Goal: Transaction & Acquisition: Purchase product/service

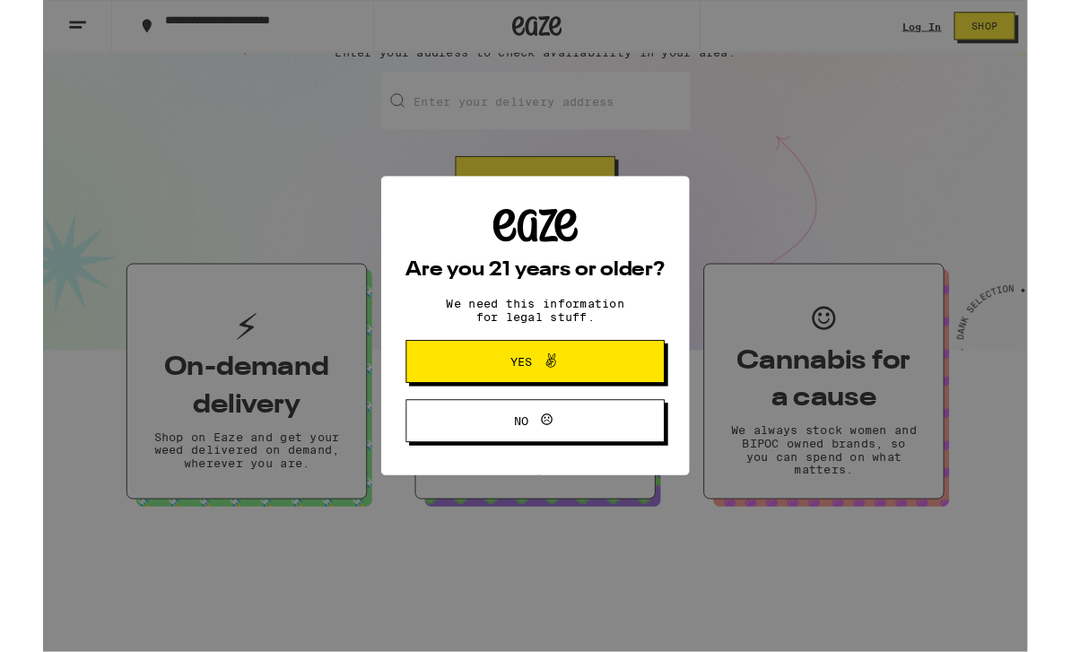
click at [545, 399] on icon at bounding box center [553, 393] width 22 height 22
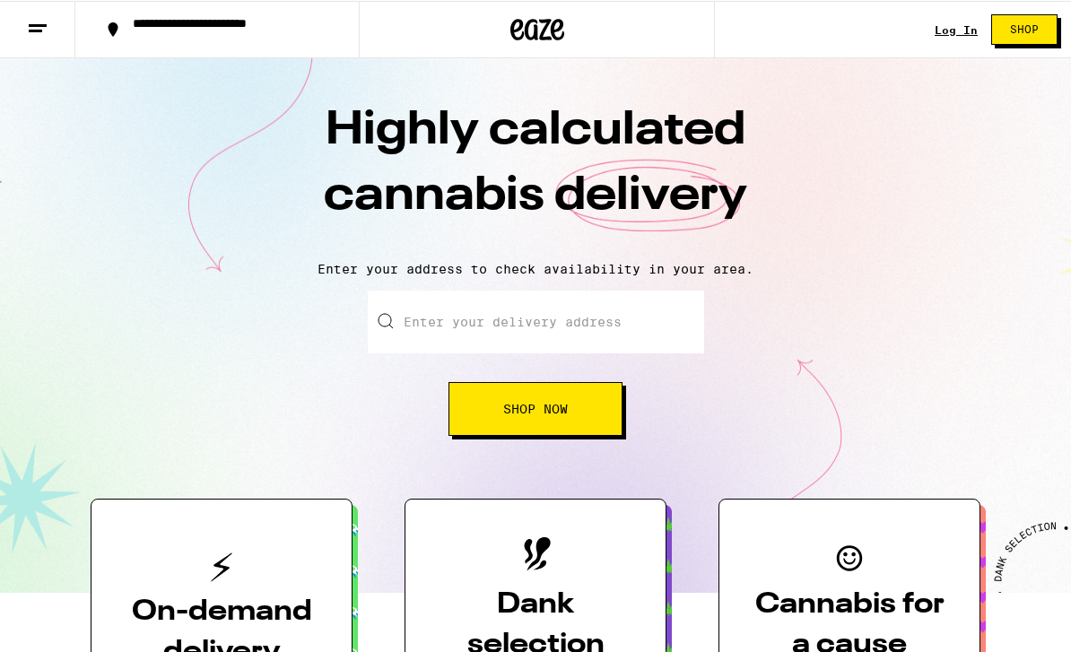
scroll to position [1, 0]
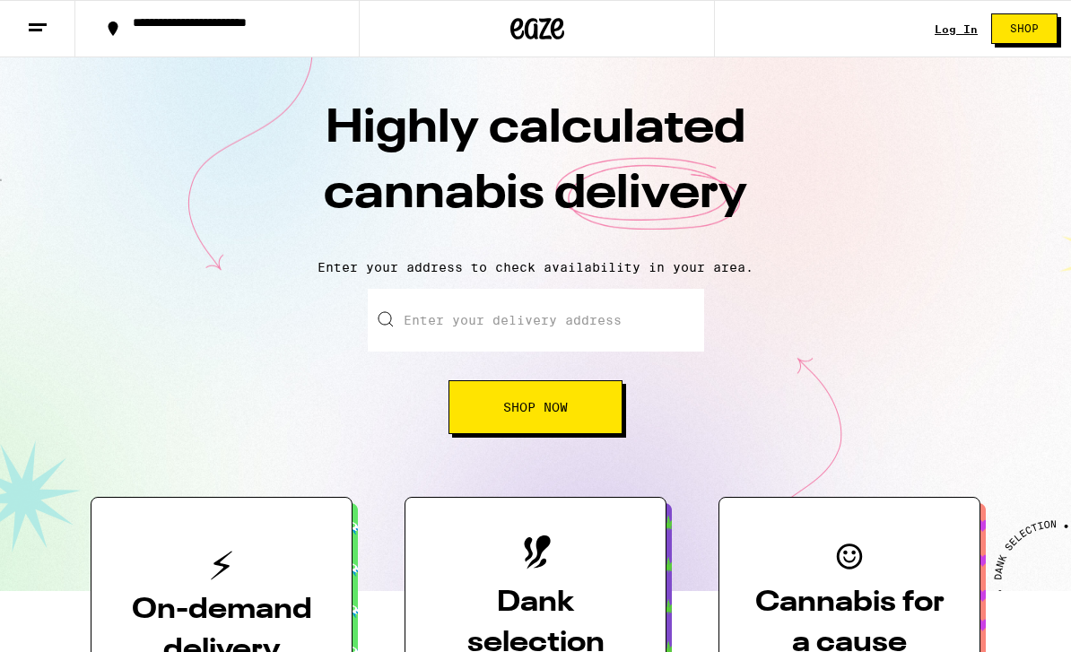
click at [960, 35] on link "Log In" at bounding box center [956, 29] width 43 height 12
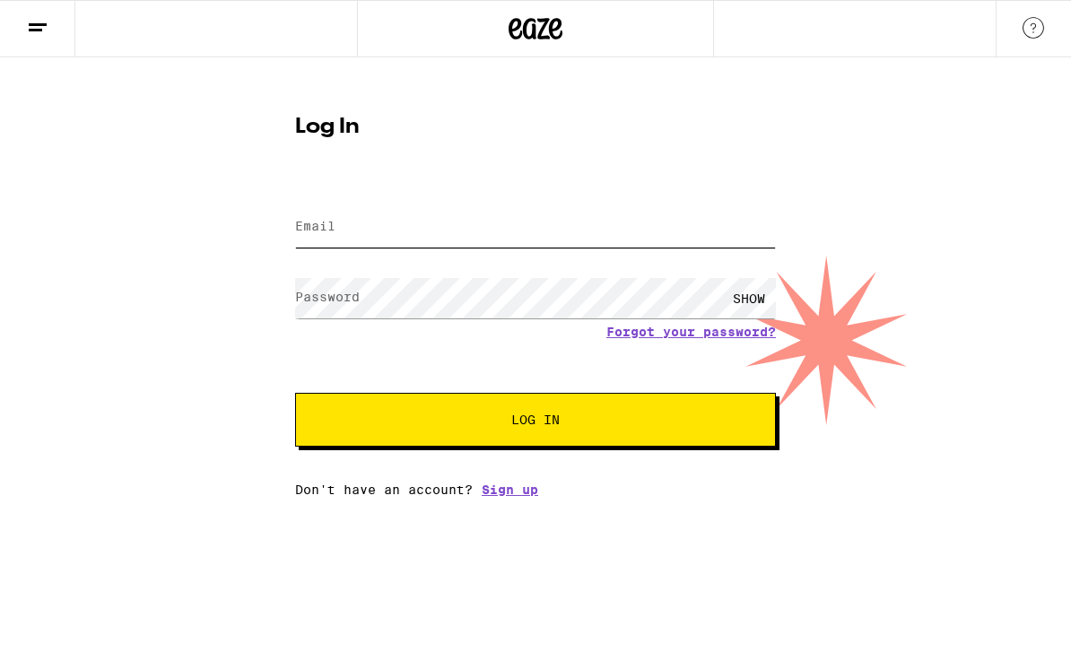
click at [345, 241] on input "Email" at bounding box center [535, 227] width 481 height 40
type input "atc4jim@gmail.com"
click at [536, 423] on button "Log In" at bounding box center [535, 420] width 481 height 54
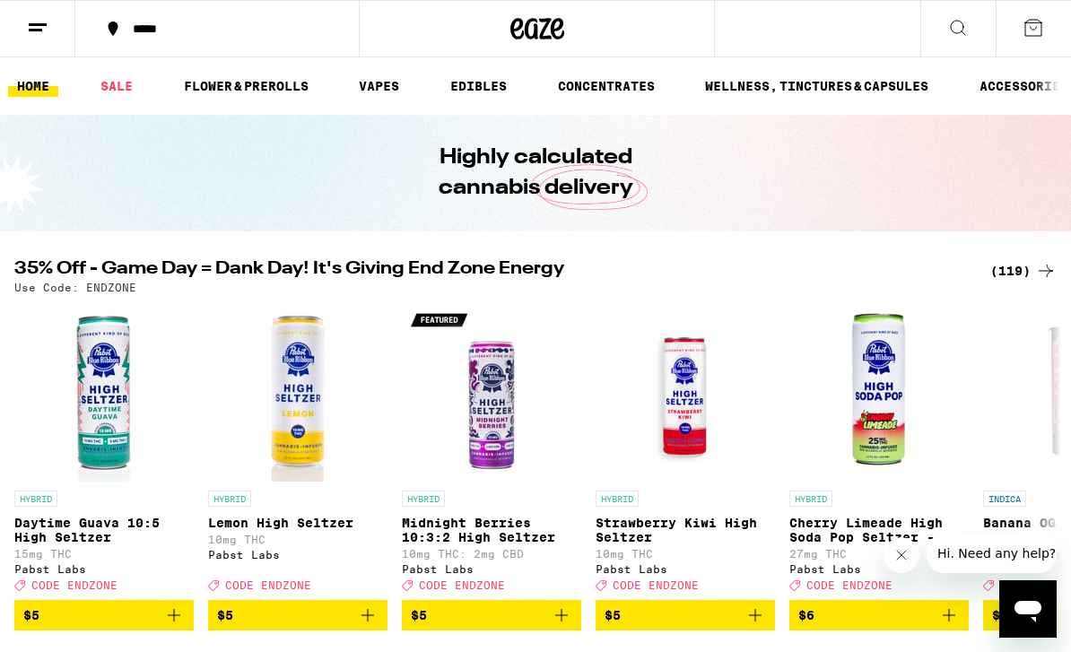
click at [109, 33] on icon at bounding box center [113, 29] width 22 height 22
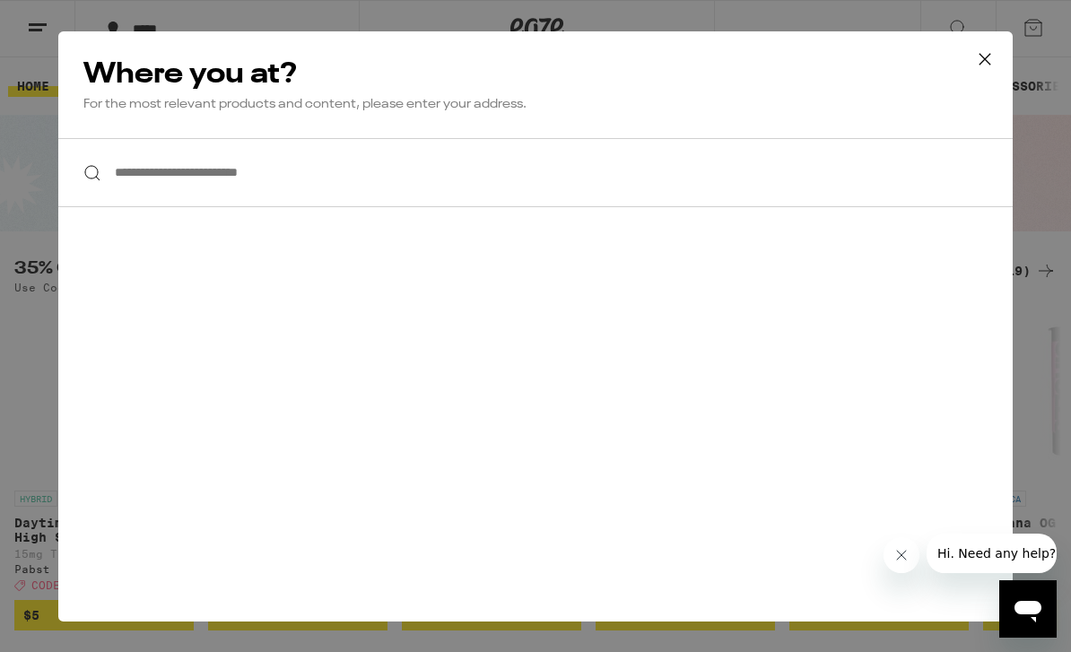
click at [197, 172] on input "**********" at bounding box center [535, 172] width 955 height 69
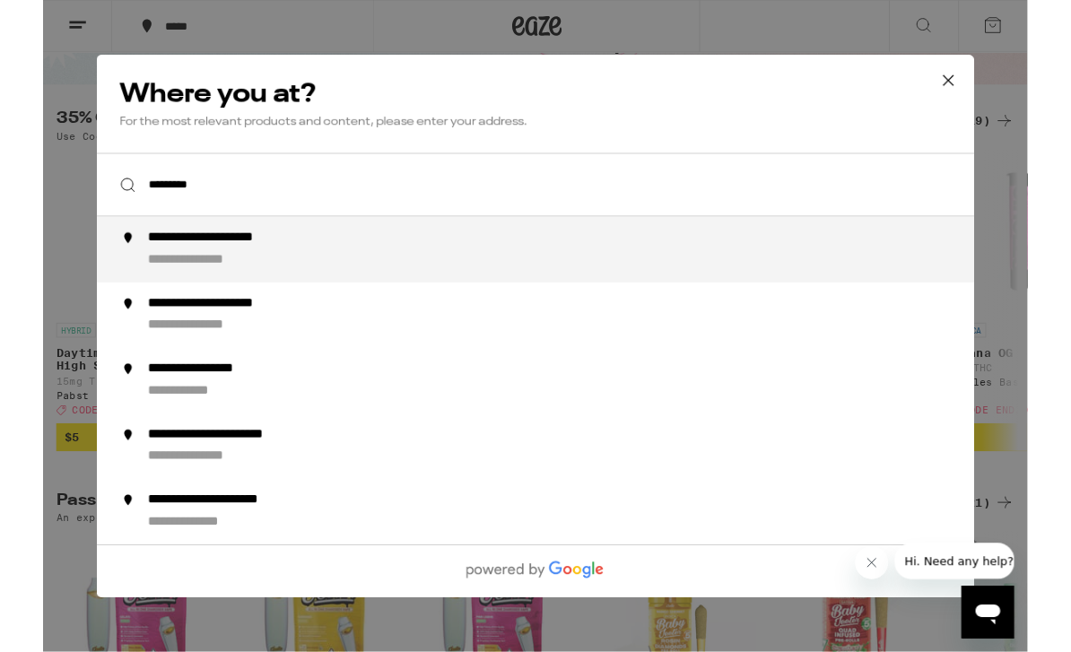
scroll to position [145, 0]
click at [204, 269] on div "**********" at bounding box center [211, 259] width 195 height 19
type input "**********"
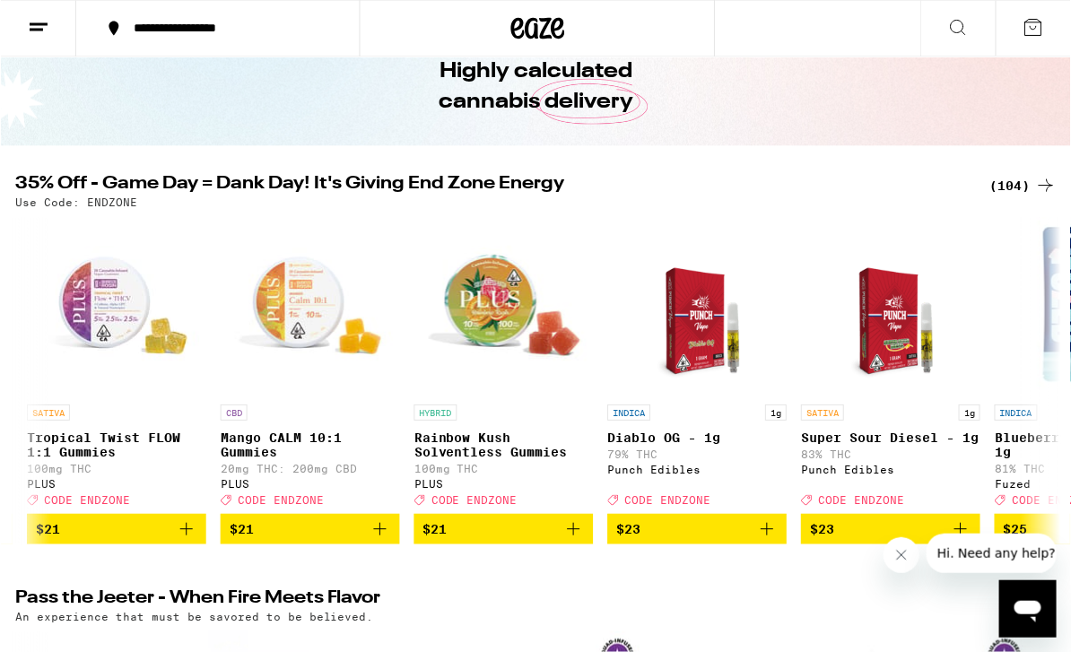
scroll to position [0, 0]
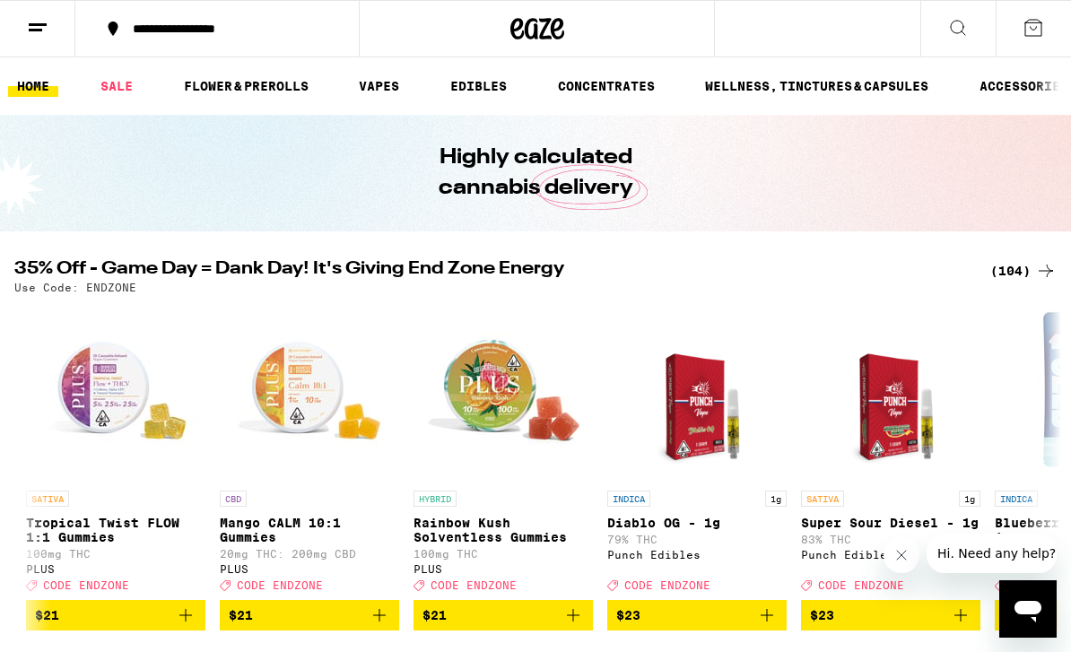
click at [1016, 271] on div "(104)" at bounding box center [1024, 271] width 66 height 22
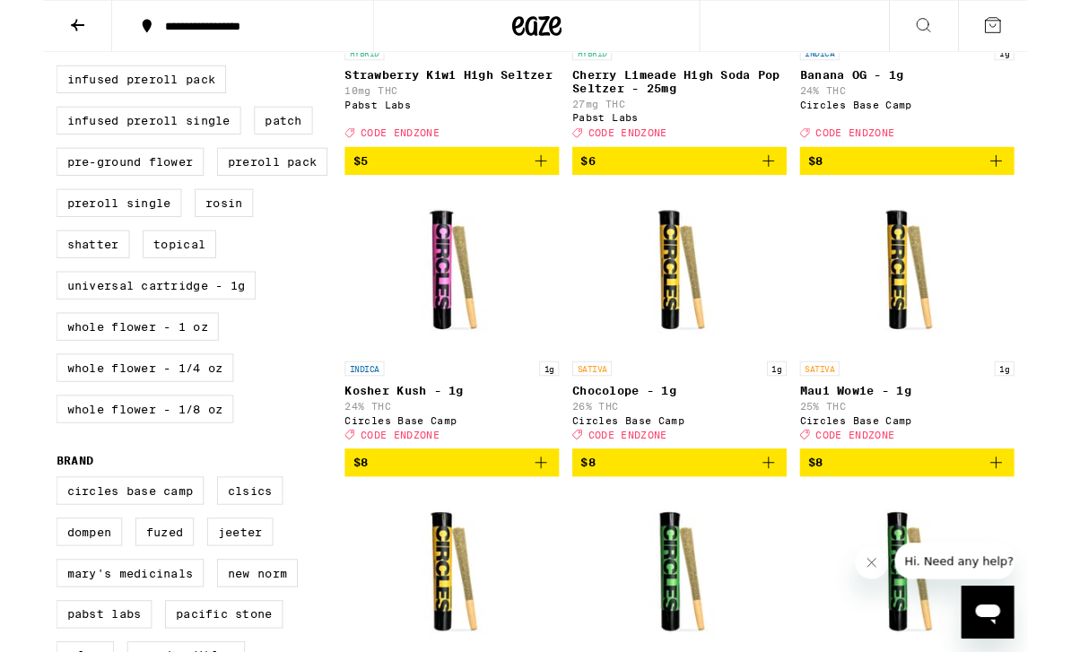
scroll to position [728, 0]
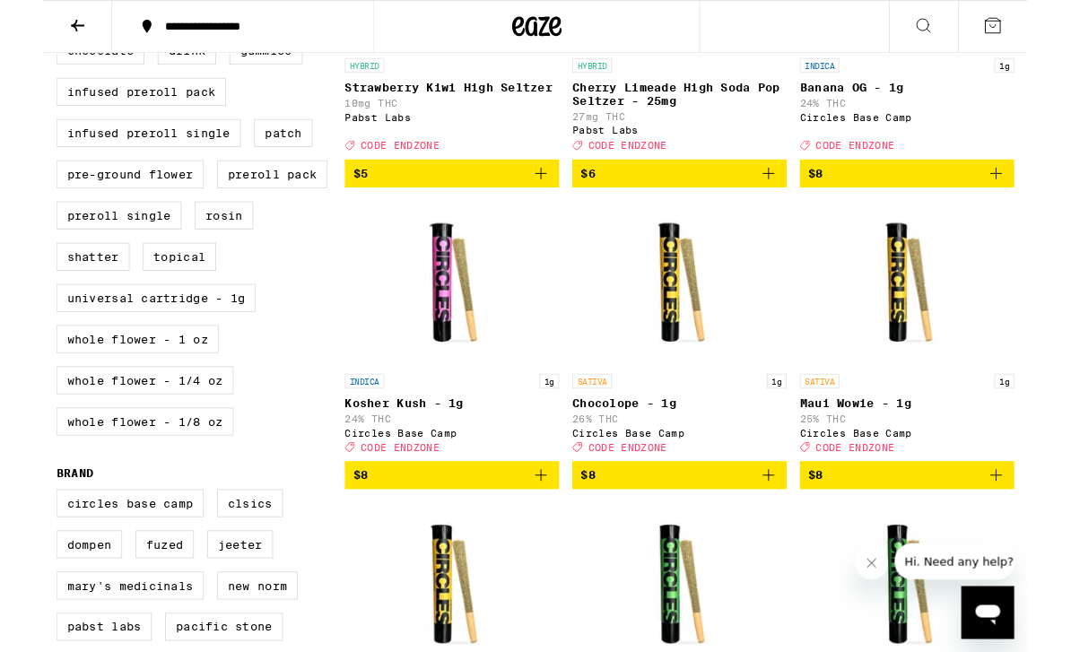
click at [126, 160] on label "Infused Preroll Single" at bounding box center [114, 144] width 201 height 31
checkbox input "true"
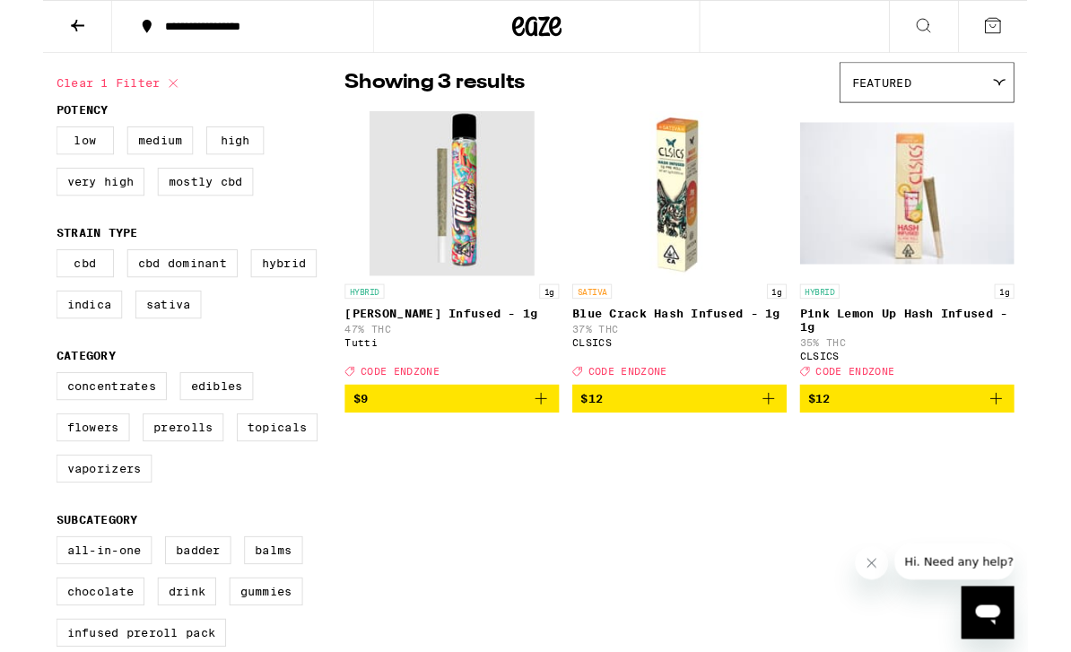
scroll to position [137, 0]
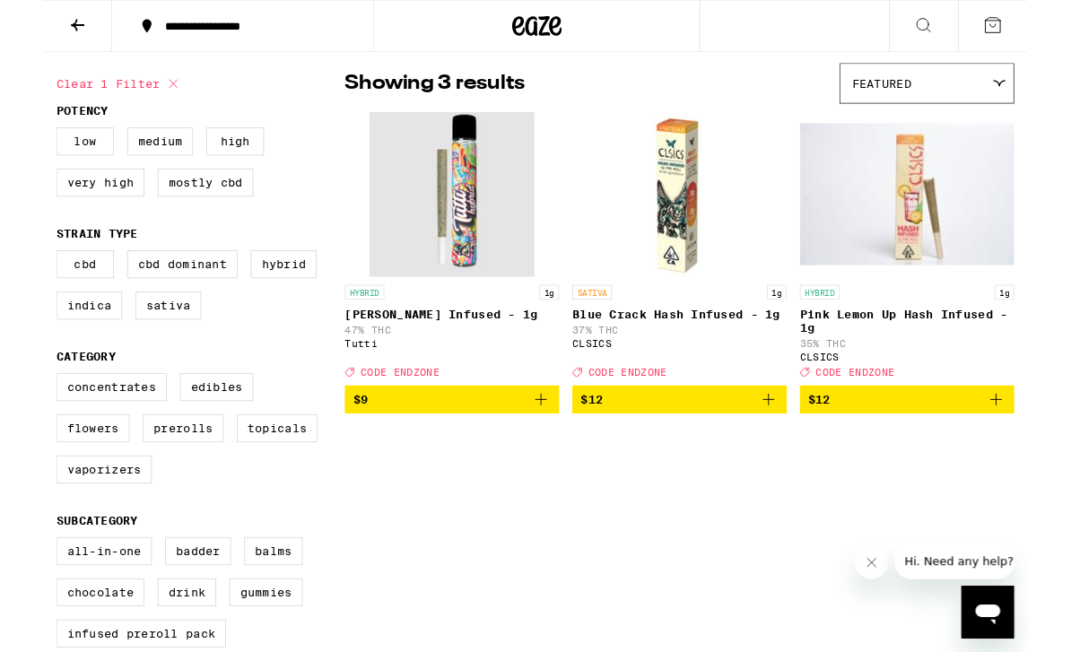
click at [542, 442] on icon "Add to bag" at bounding box center [542, 435] width 13 height 13
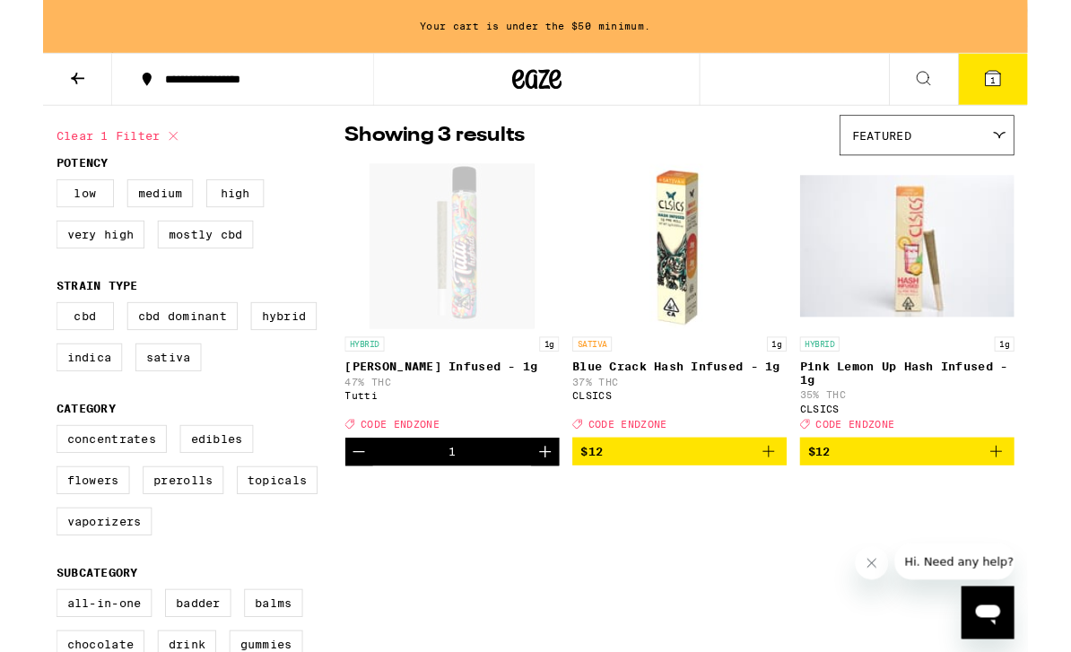
click at [540, 503] on icon "Increment" at bounding box center [547, 492] width 22 height 22
click at [543, 503] on icon "Increment" at bounding box center [547, 492] width 22 height 22
click at [542, 503] on icon "Increment" at bounding box center [547, 492] width 22 height 22
click at [547, 498] on icon "Increment" at bounding box center [546, 491] width 13 height 13
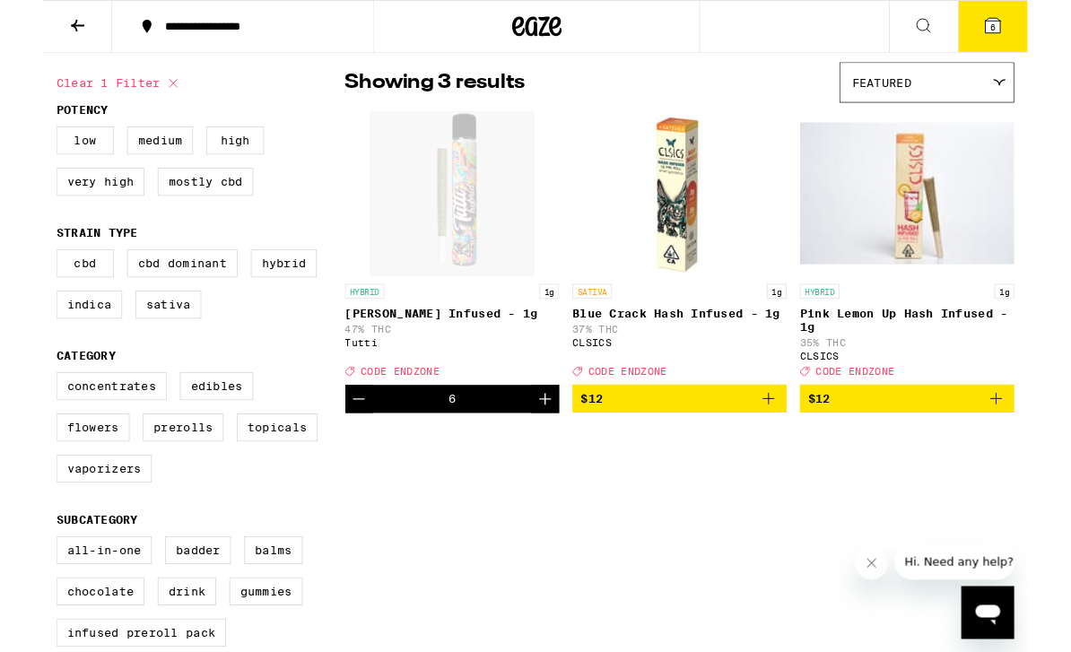
click at [543, 445] on icon "Increment" at bounding box center [547, 435] width 22 height 22
click at [537, 445] on icon "Increment" at bounding box center [547, 435] width 22 height 22
click at [538, 445] on icon "Increment" at bounding box center [547, 435] width 22 height 22
click at [544, 440] on icon "Increment" at bounding box center [547, 435] width 22 height 22
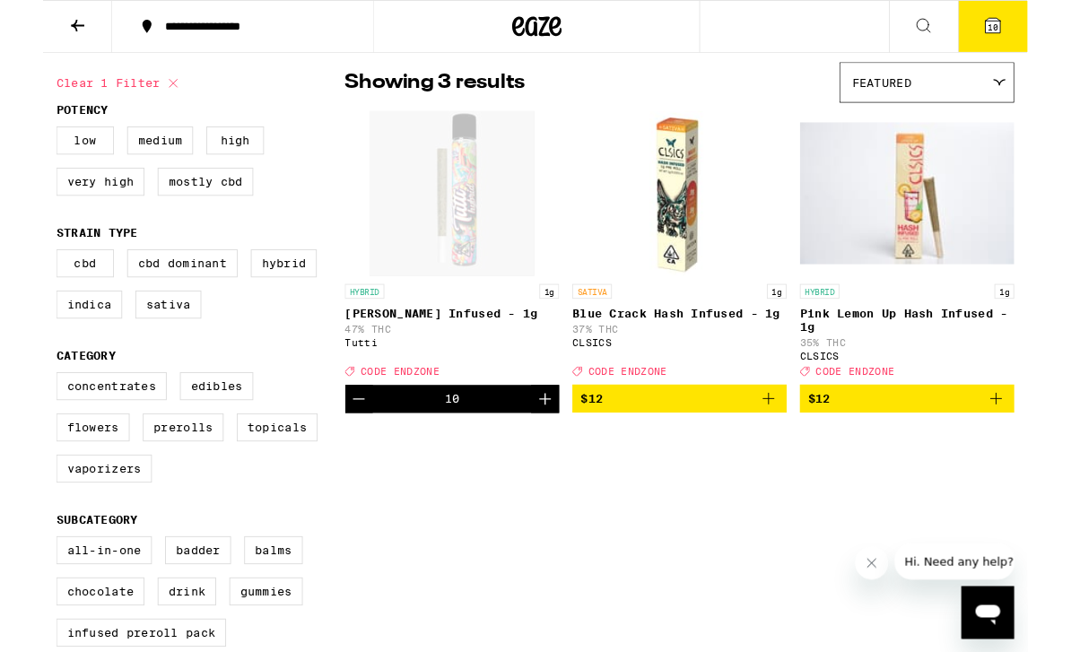
click at [538, 445] on icon "Increment" at bounding box center [547, 435] width 22 height 22
click at [542, 445] on icon "Increment" at bounding box center [547, 435] width 22 height 22
click at [538, 441] on icon "Increment" at bounding box center [547, 435] width 22 height 22
click at [543, 445] on icon "Increment" at bounding box center [547, 435] width 22 height 22
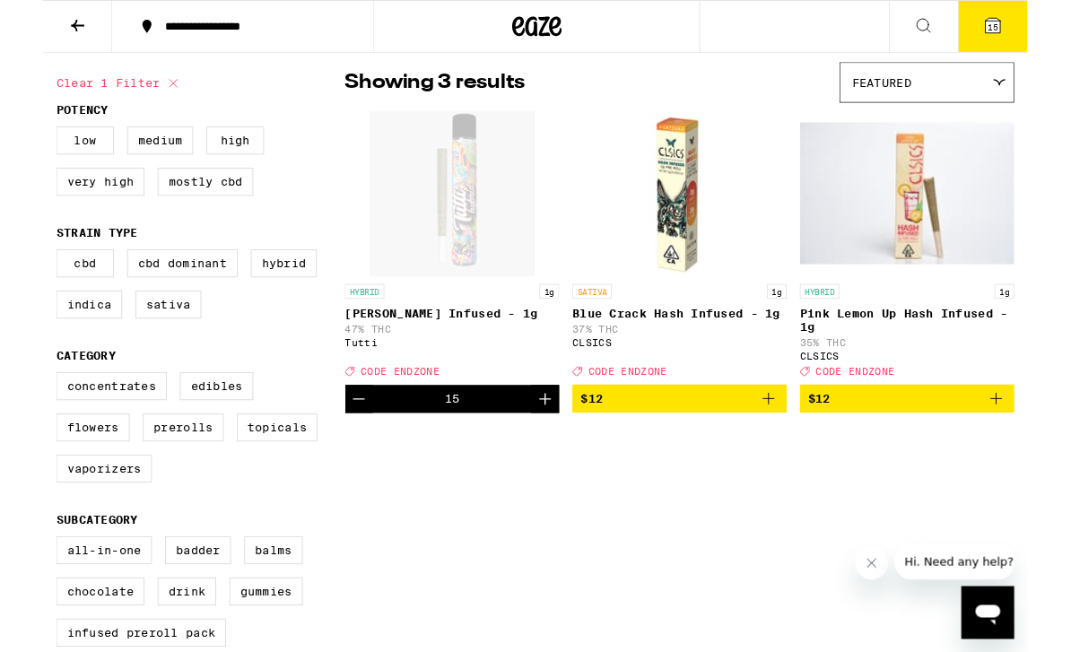
click at [542, 445] on icon "Increment" at bounding box center [547, 435] width 22 height 22
click at [547, 444] on icon "Increment" at bounding box center [547, 435] width 22 height 22
click at [547, 442] on icon "Increment" at bounding box center [547, 435] width 22 height 22
click at [547, 444] on icon "Increment" at bounding box center [547, 435] width 22 height 22
click at [545, 445] on icon "Increment" at bounding box center [547, 435] width 22 height 22
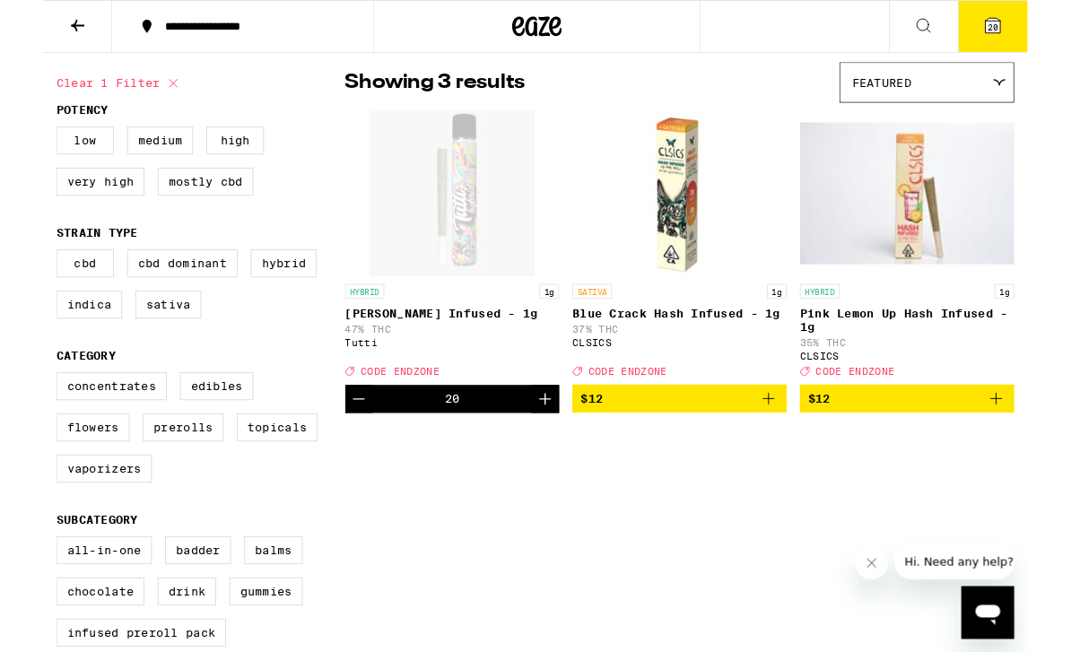
click at [545, 445] on icon "Increment" at bounding box center [547, 435] width 22 height 22
click at [541, 445] on icon "Increment" at bounding box center [547, 435] width 22 height 22
click at [543, 445] on icon "Increment" at bounding box center [547, 435] width 22 height 22
click at [546, 443] on icon "Increment" at bounding box center [547, 435] width 22 height 22
click at [551, 445] on icon "Increment" at bounding box center [547, 435] width 22 height 22
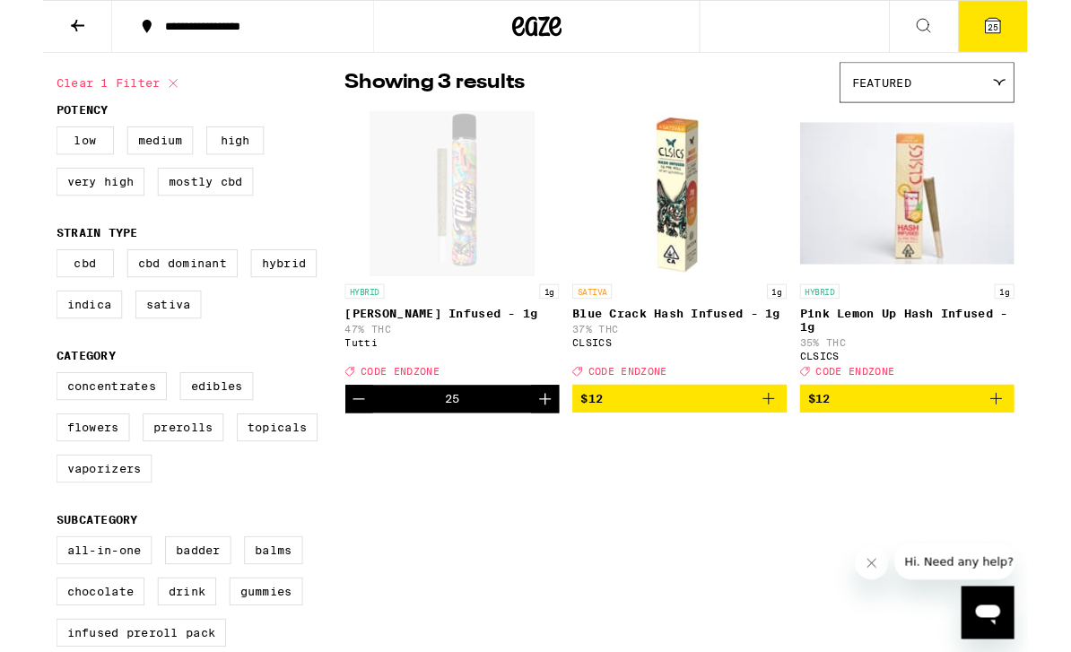
click at [543, 445] on icon "Increment" at bounding box center [547, 435] width 22 height 22
click at [545, 443] on icon "Increment" at bounding box center [547, 435] width 22 height 22
click at [550, 445] on icon "Increment" at bounding box center [547, 435] width 22 height 22
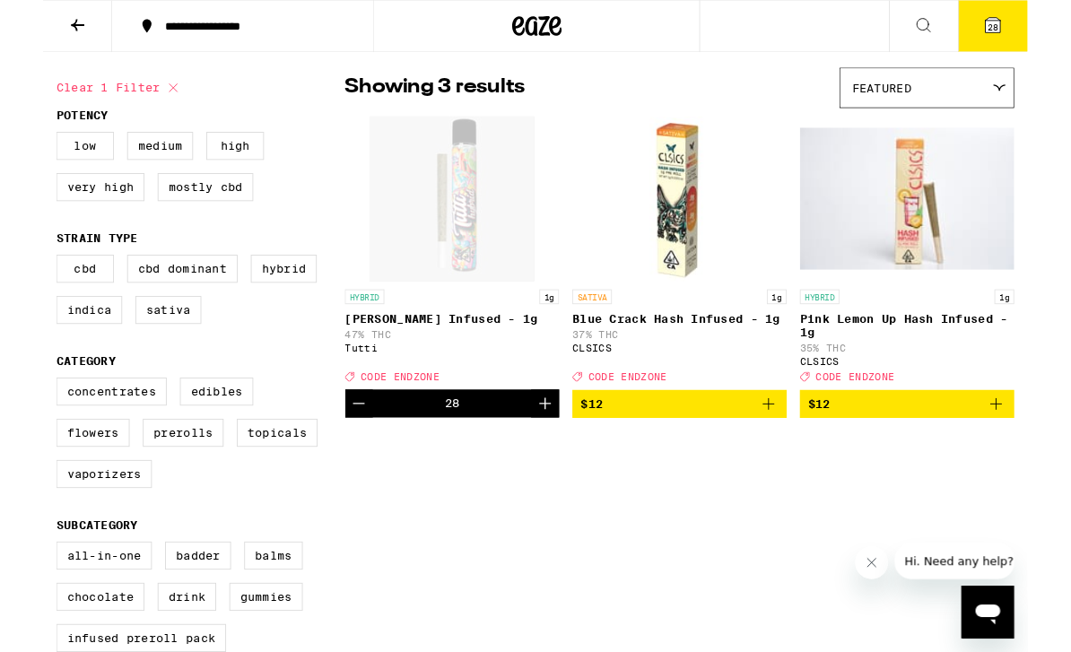
scroll to position [127, 0]
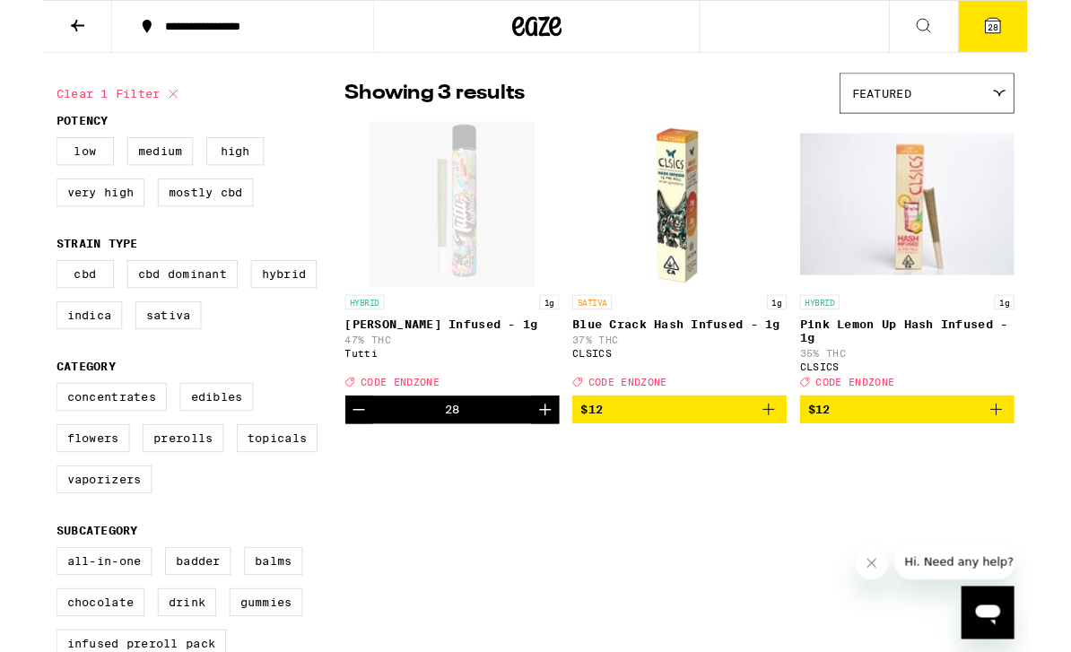
click at [1049, 22] on button "28" at bounding box center [1033, 29] width 75 height 56
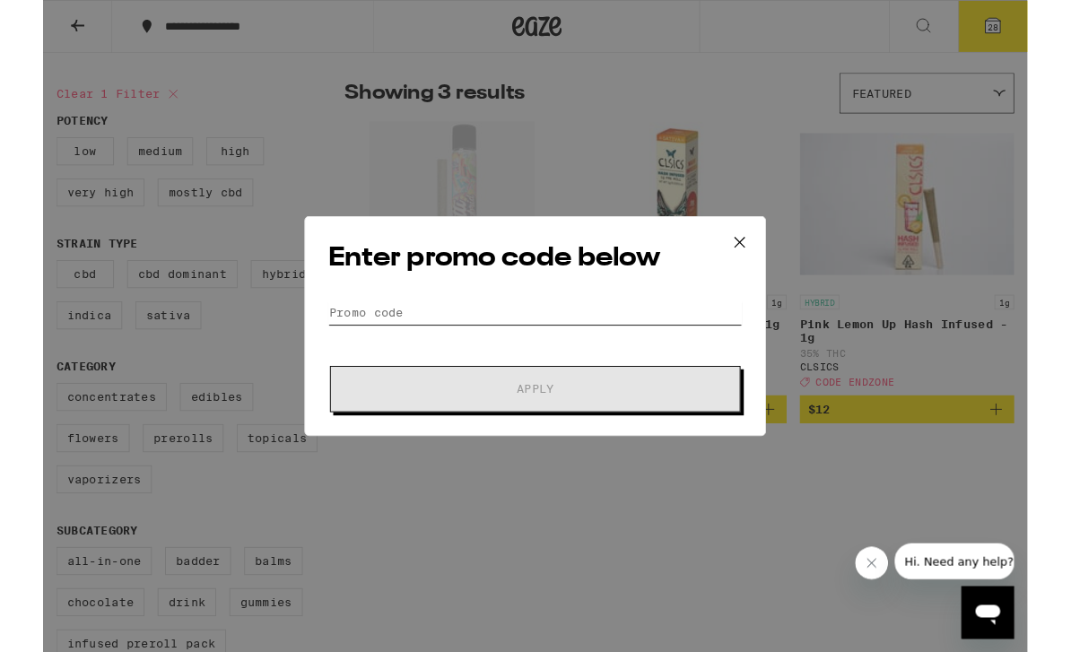
click at [363, 337] on input "Promo Code" at bounding box center [535, 340] width 450 height 27
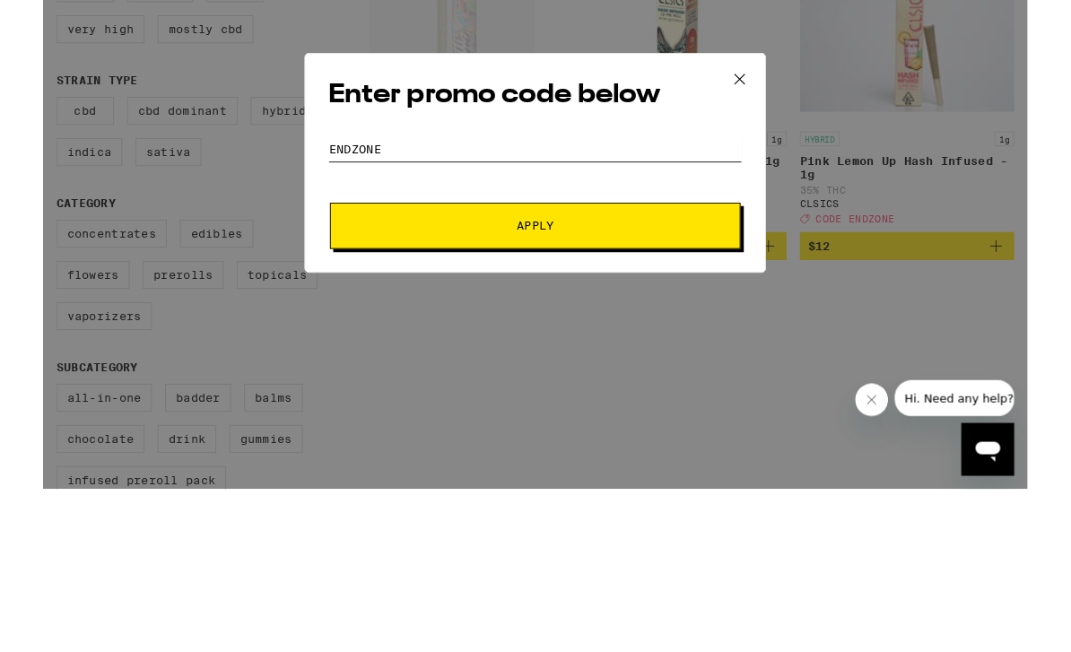
type input "Endzone"
click at [535, 398] on button "Apply" at bounding box center [535, 423] width 447 height 50
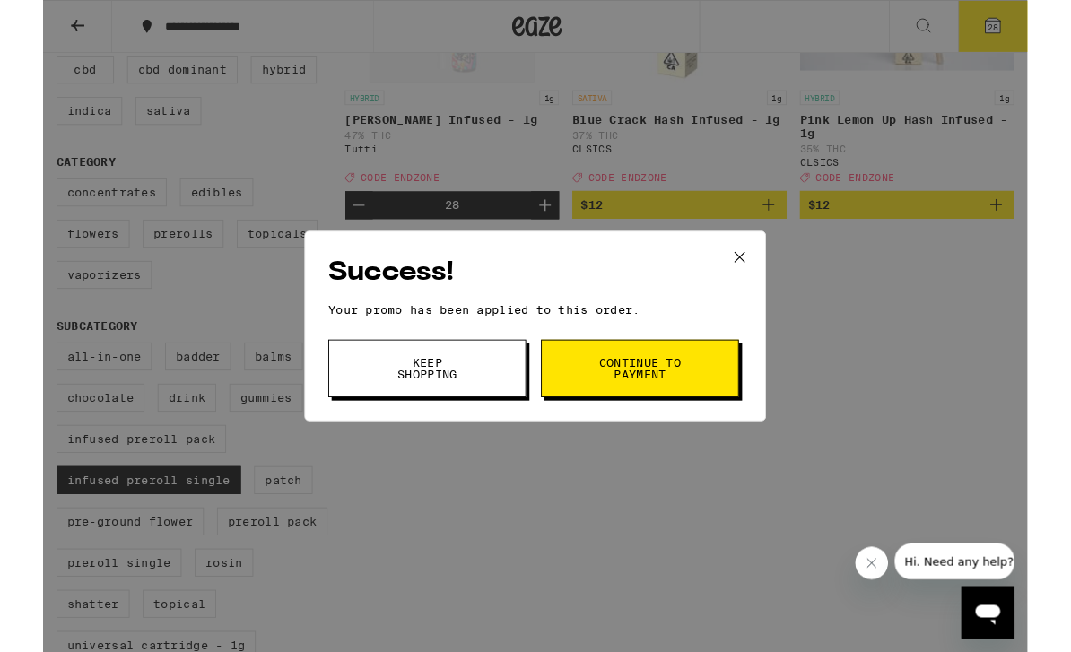
scroll to position [337, 0]
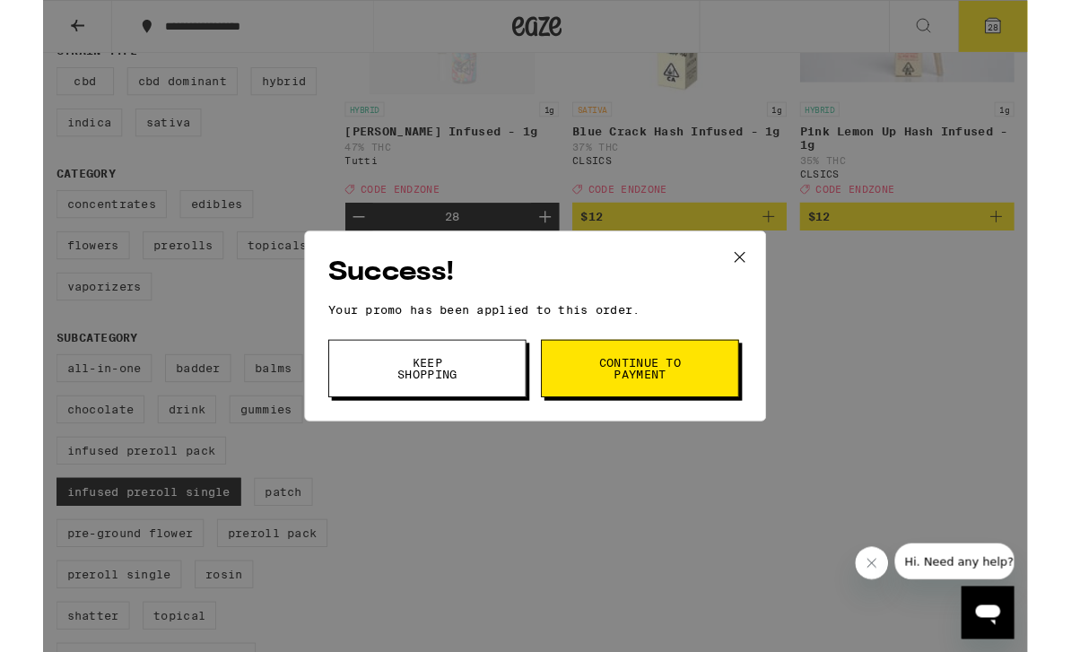
click at [679, 405] on span "Continue to payment" at bounding box center [650, 401] width 92 height 25
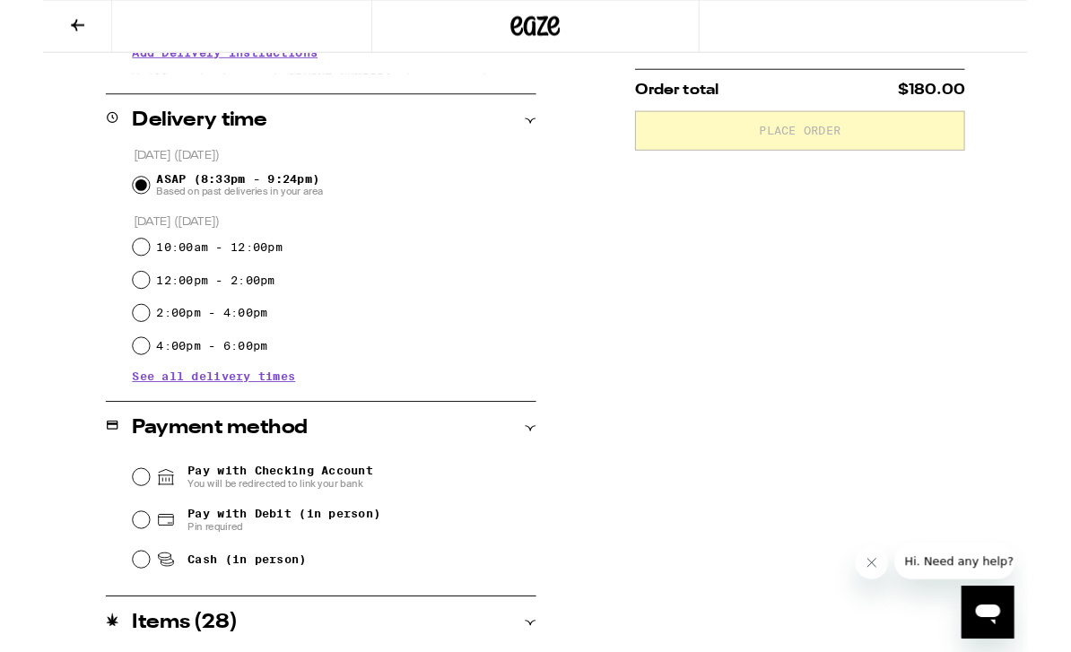
scroll to position [462, 0]
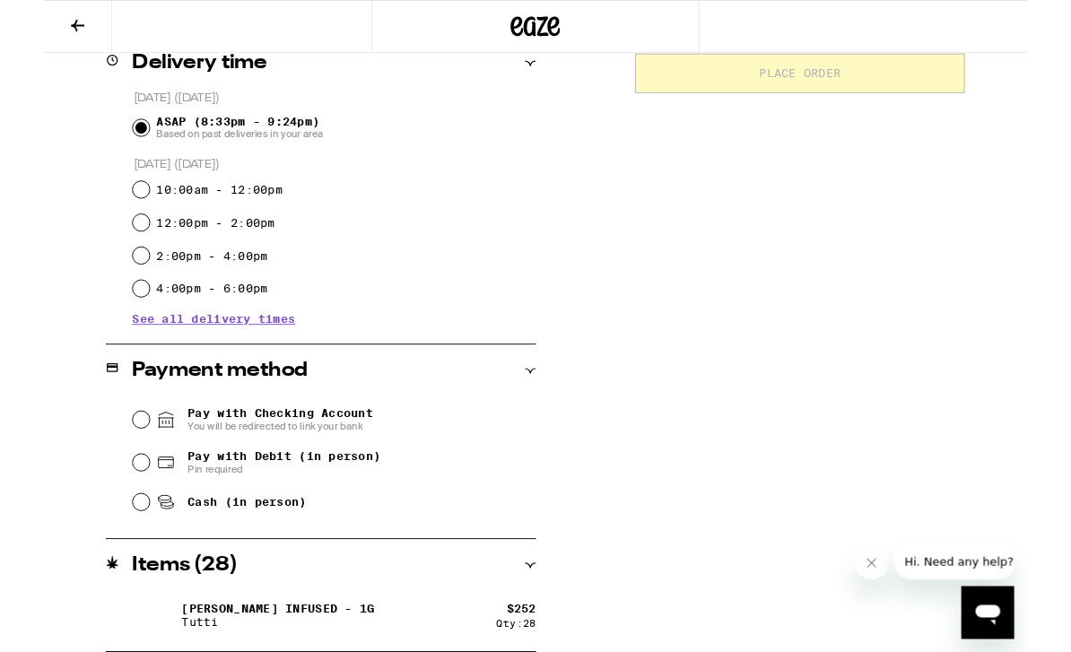
click at [106, 555] on input "Cash (in person)" at bounding box center [107, 547] width 18 height 18
radio input "true"
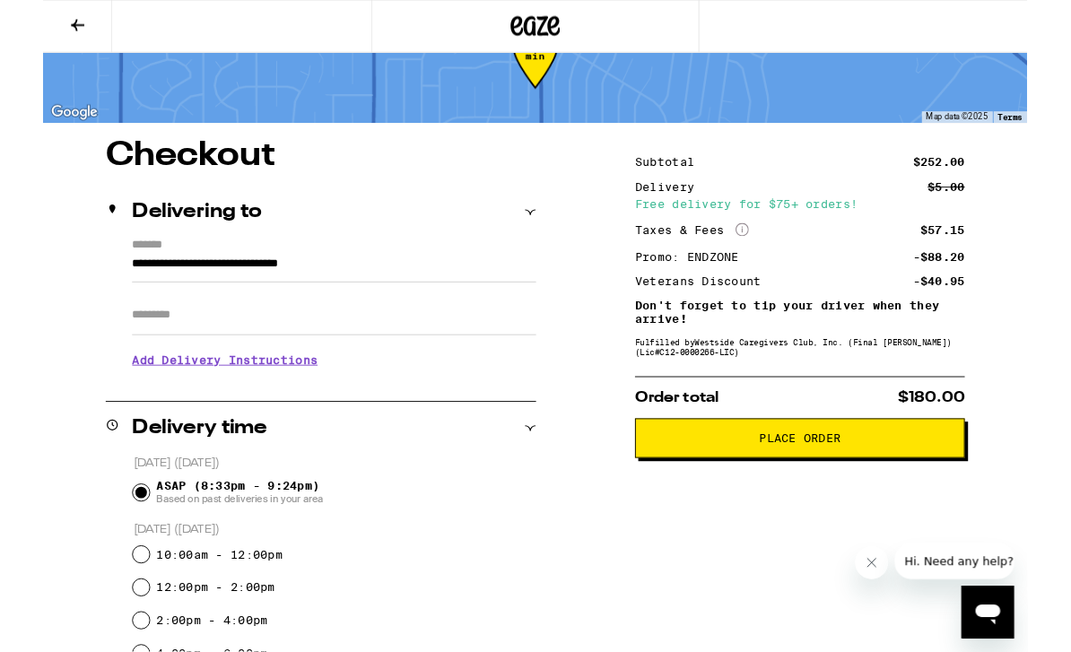
scroll to position [66, 0]
click at [830, 483] on span "Place Order" at bounding box center [824, 476] width 89 height 13
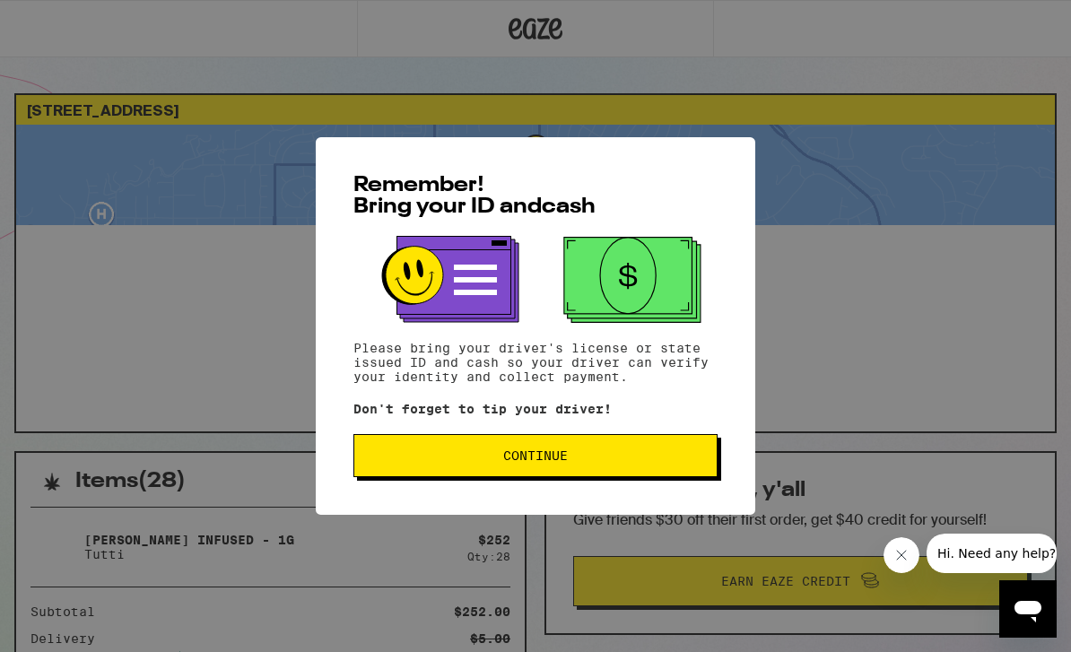
click at [550, 462] on span "Continue" at bounding box center [535, 456] width 65 height 13
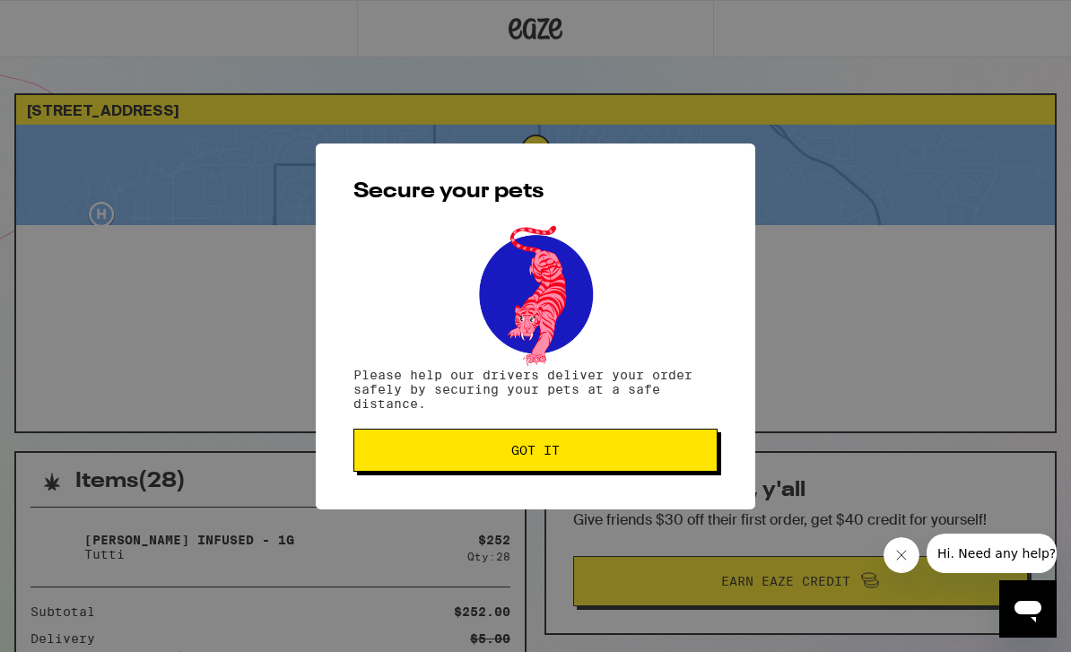
click at [539, 457] on span "Got it" at bounding box center [536, 450] width 48 height 13
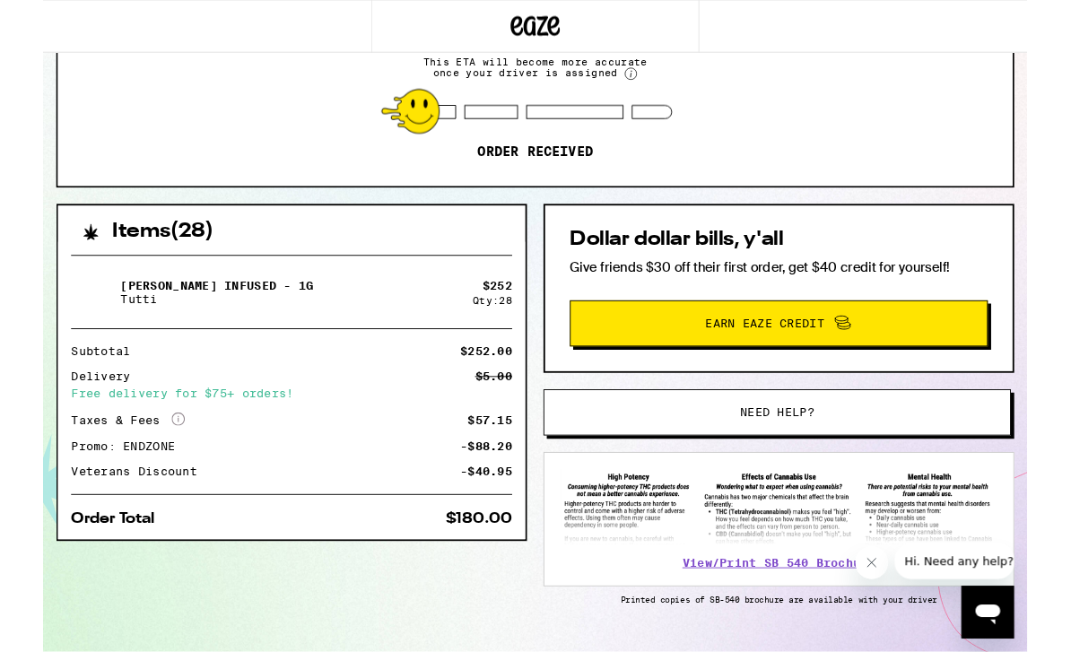
scroll to position [240, 0]
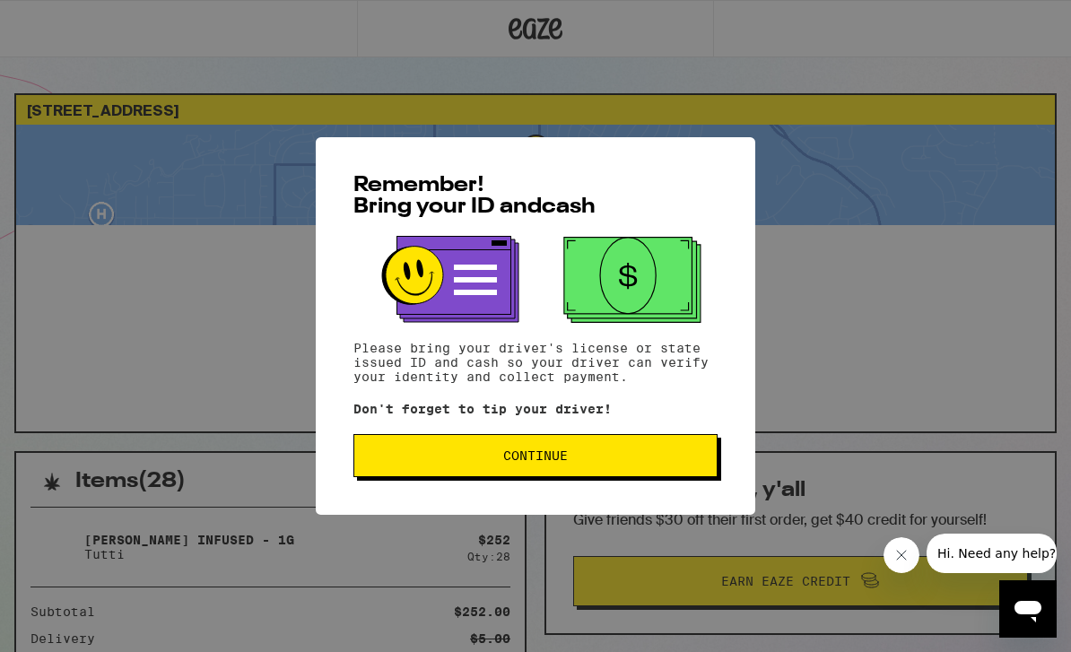
click at [582, 469] on button "Continue" at bounding box center [536, 455] width 364 height 43
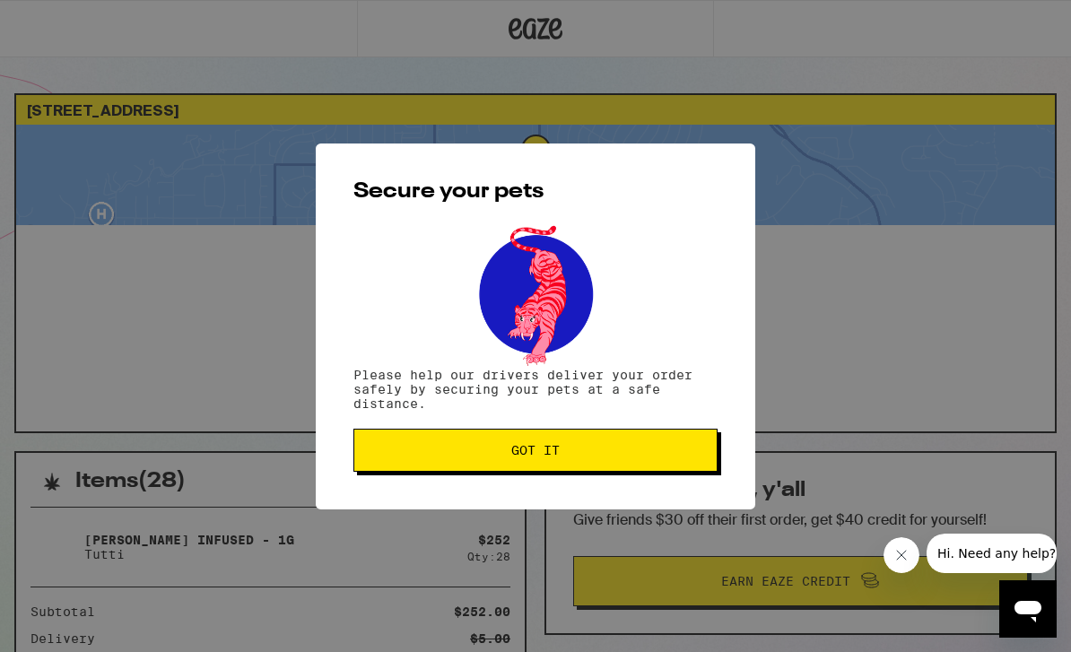
click at [539, 451] on span "Got it" at bounding box center [536, 450] width 48 height 13
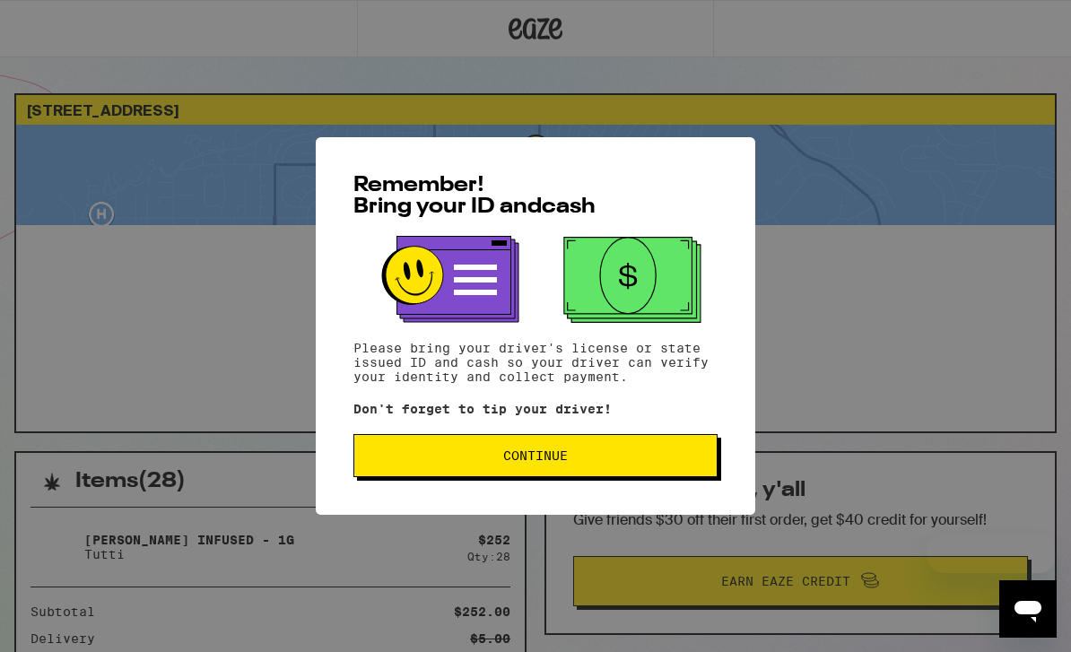
click at [558, 461] on span "Continue" at bounding box center [535, 456] width 65 height 13
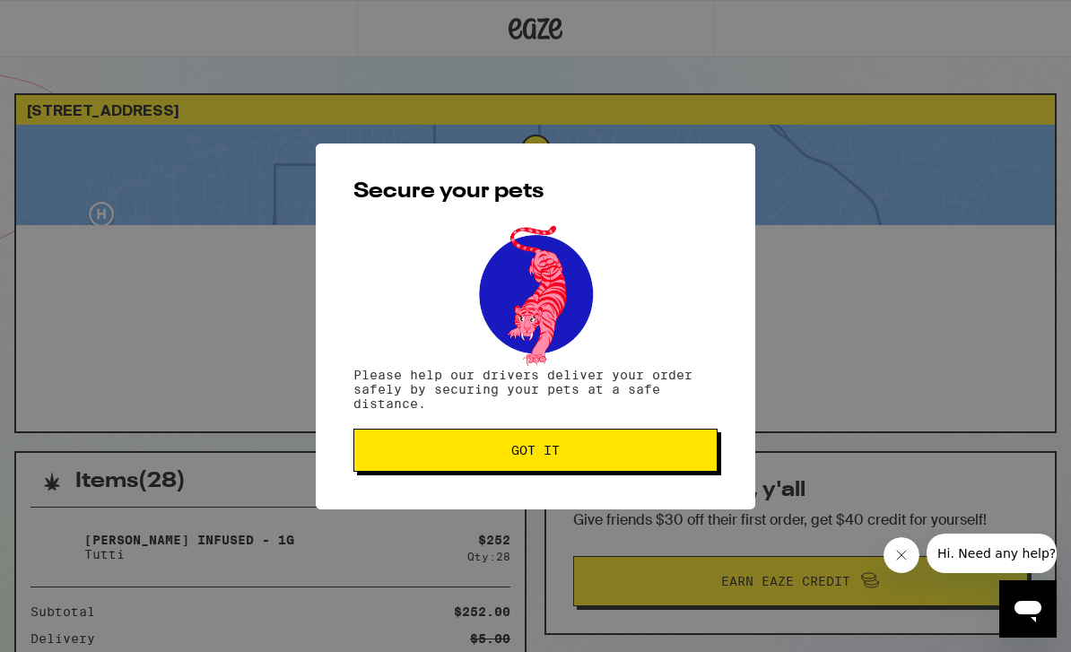
click at [556, 451] on span "Got it" at bounding box center [536, 450] width 48 height 13
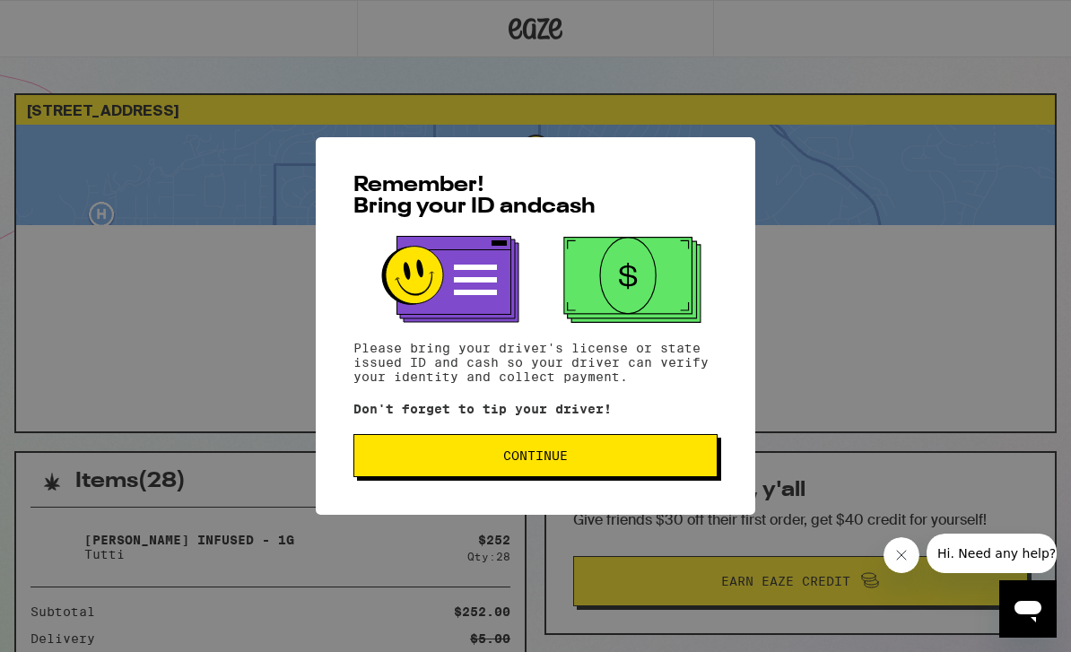
click at [538, 460] on span "Continue" at bounding box center [535, 456] width 65 height 13
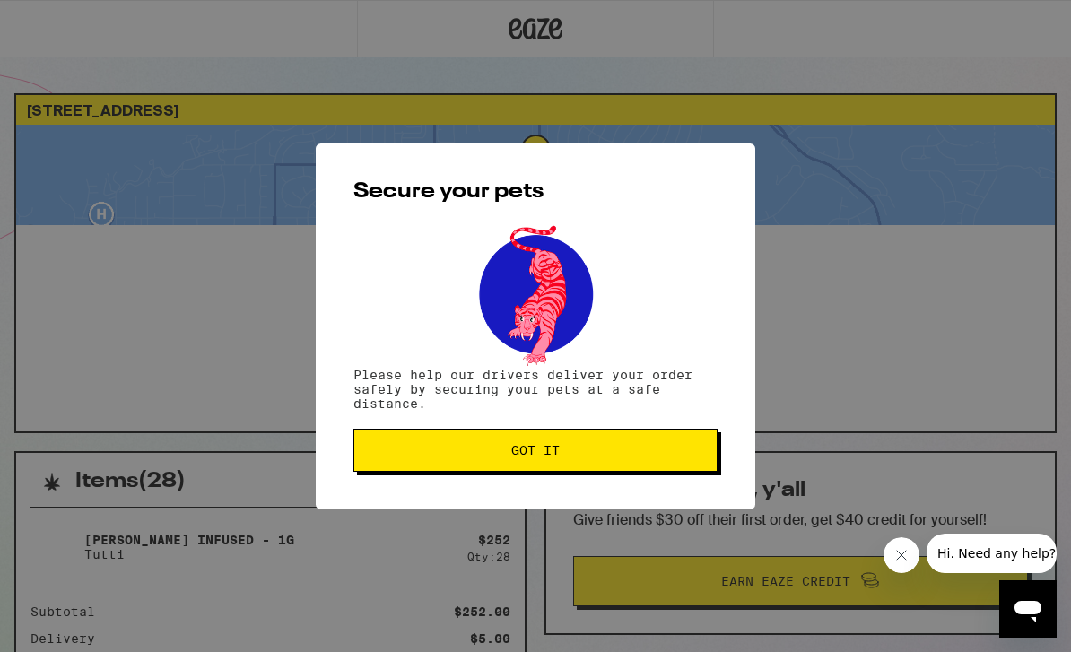
click at [564, 451] on span "Got it" at bounding box center [536, 450] width 334 height 13
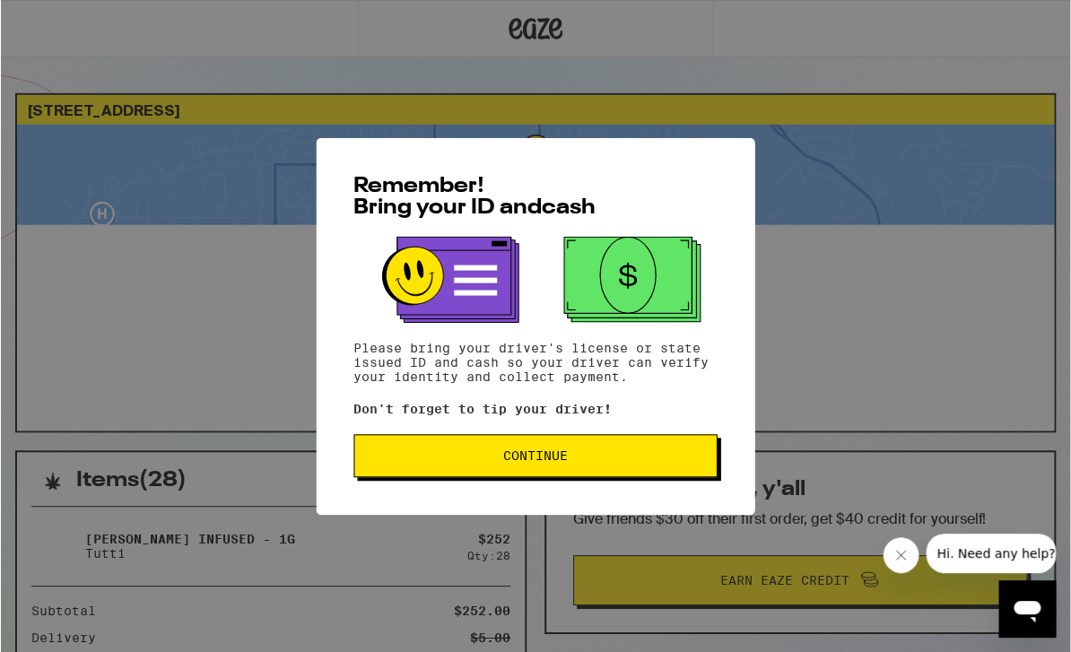
scroll to position [1, 0]
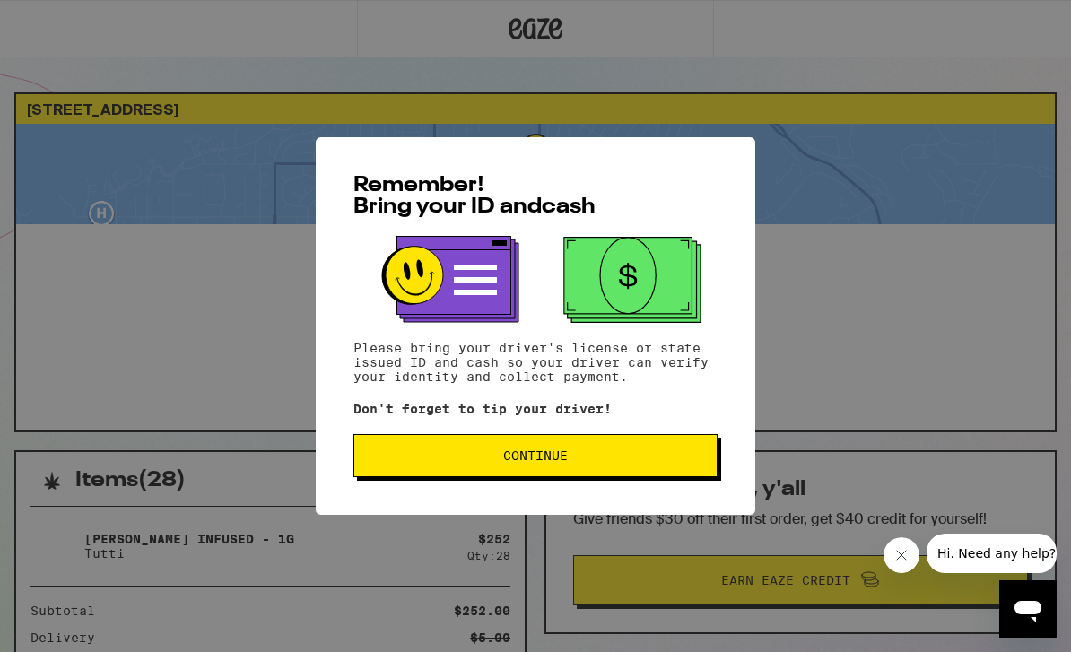
click at [606, 471] on button "Continue" at bounding box center [536, 455] width 364 height 43
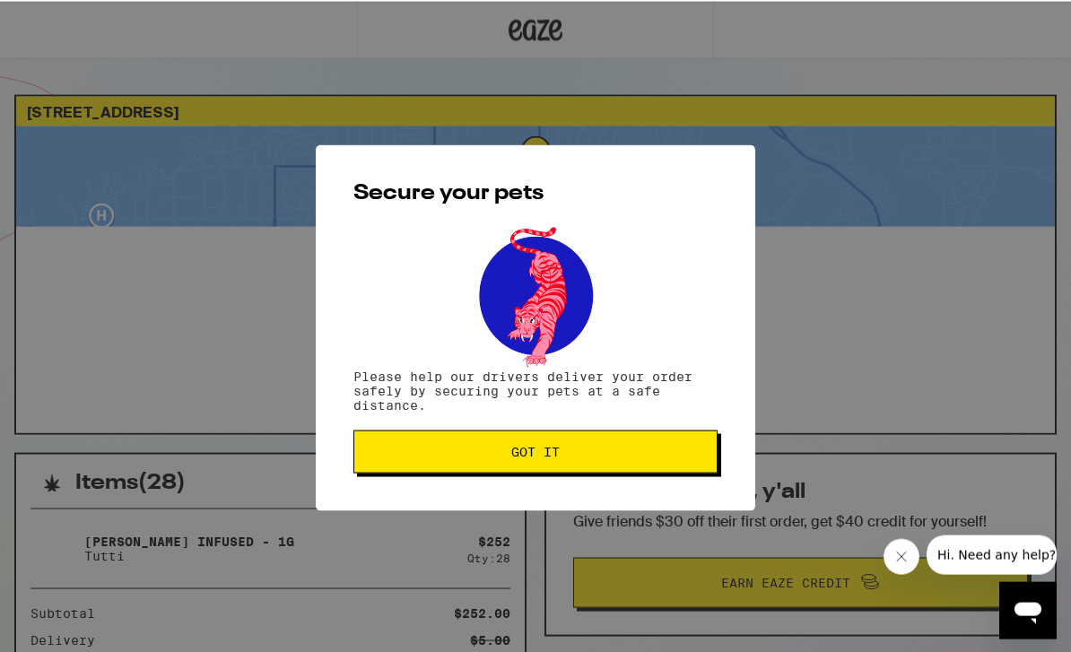
scroll to position [0, 0]
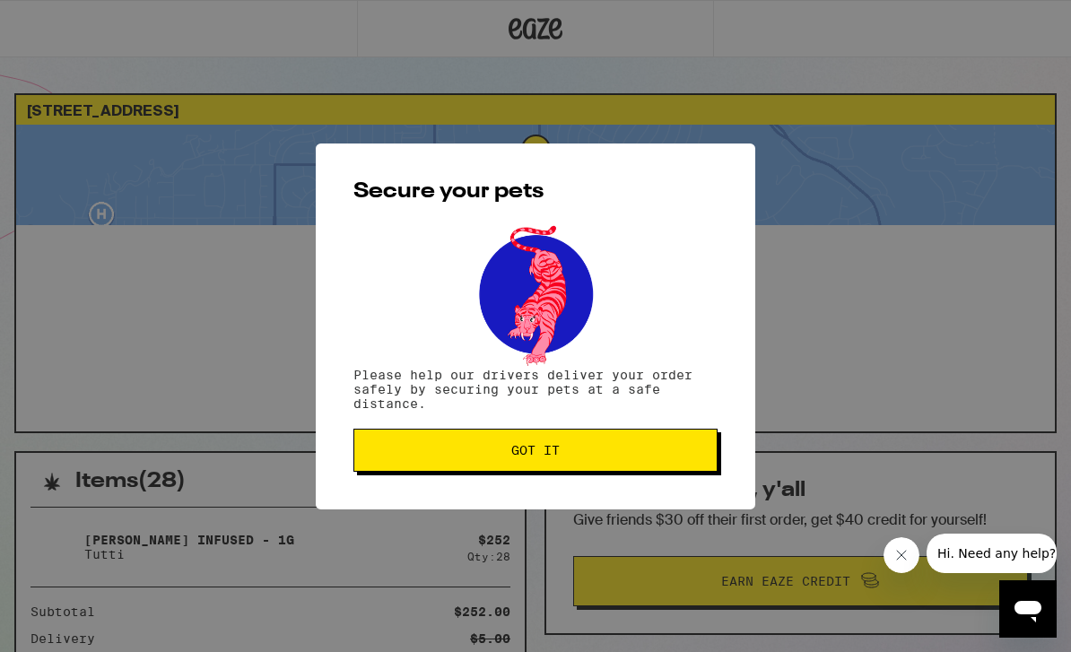
click at [573, 465] on button "Got it" at bounding box center [536, 450] width 364 height 43
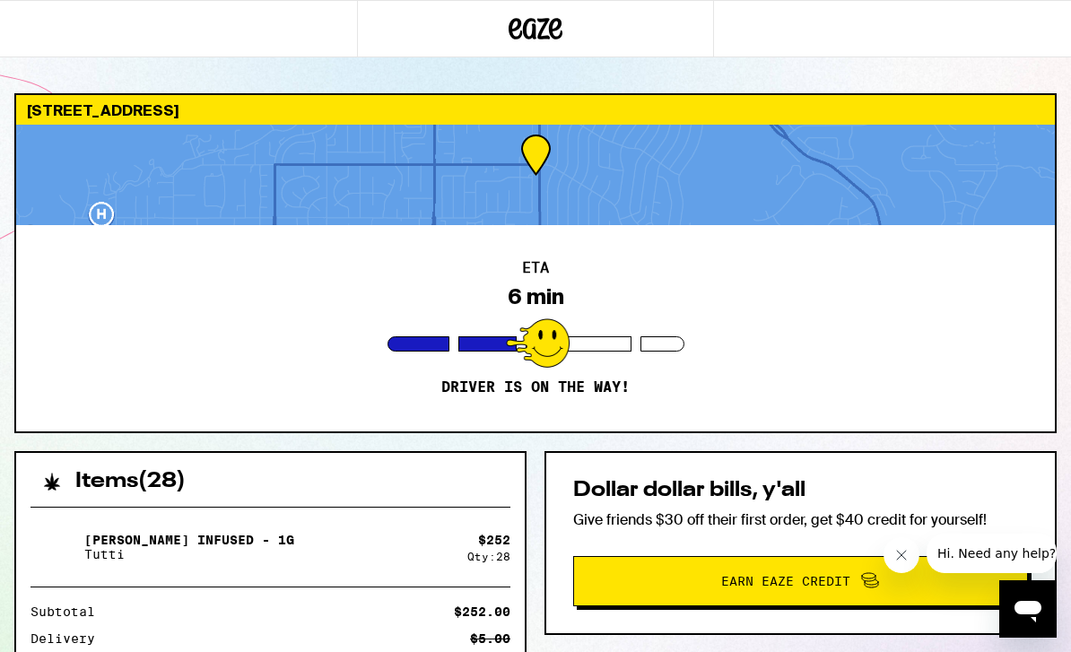
click at [898, 563] on button "Close message from company" at bounding box center [902, 556] width 36 height 36
